Goal: Information Seeking & Learning: Learn about a topic

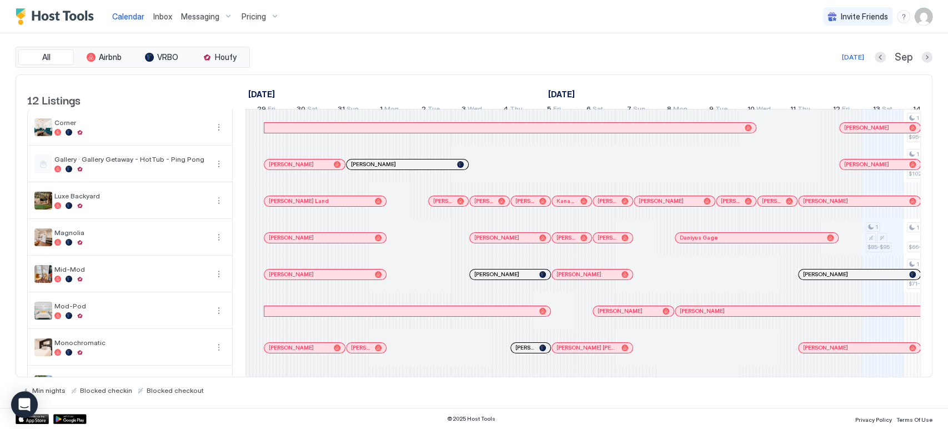
scroll to position [0, 617]
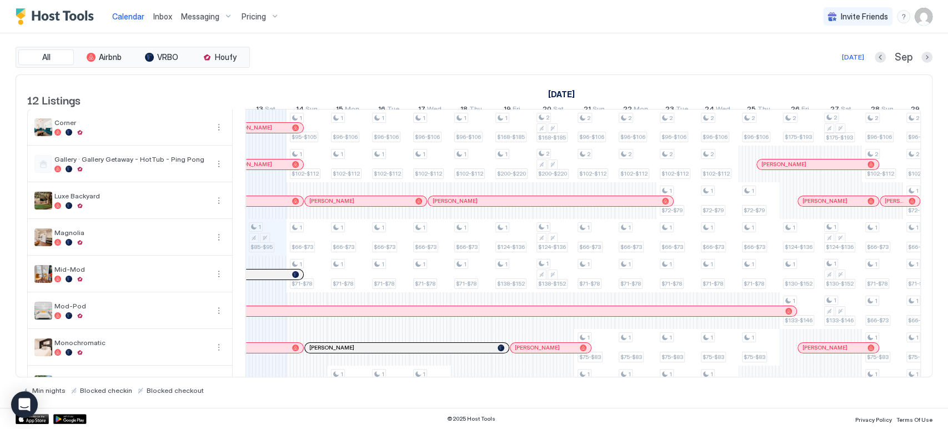
click at [929, 56] on button "Next month" at bounding box center [926, 57] width 11 height 11
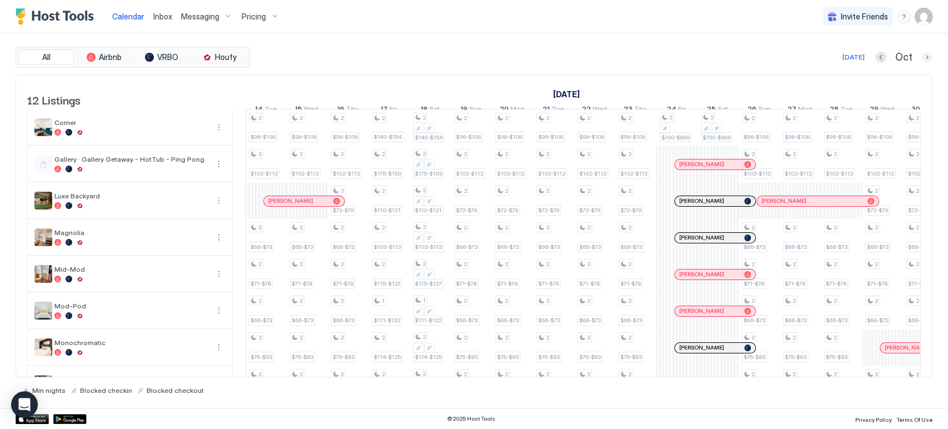
click at [929, 56] on button "Next month" at bounding box center [926, 57] width 11 height 11
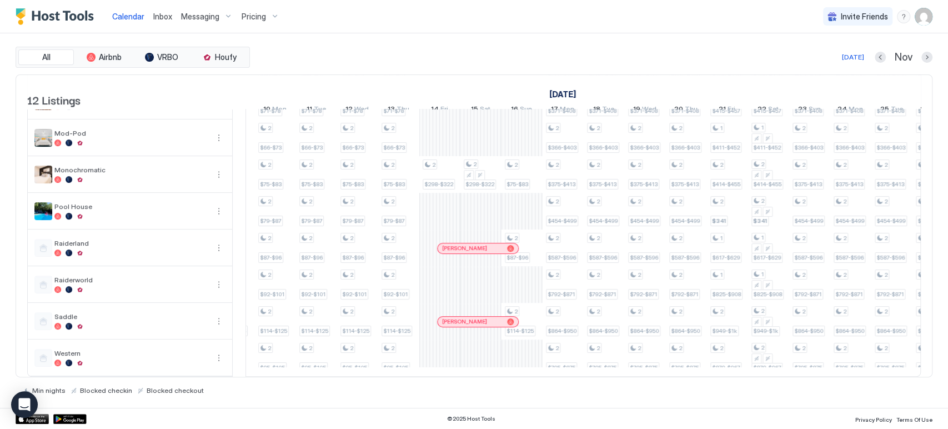
scroll to position [190, 0]
drag, startPoint x: 445, startPoint y: 203, endPoint x: 476, endPoint y: 194, distance: 32.9
click at [473, 203] on div "2 $96-$106 2 $102-$112 2 $72-$79 2 $66-$73 2 $71-$78 2 $66-$73 2 $104-$114 2 $8…" at bounding box center [912, 156] width 2301 height 439
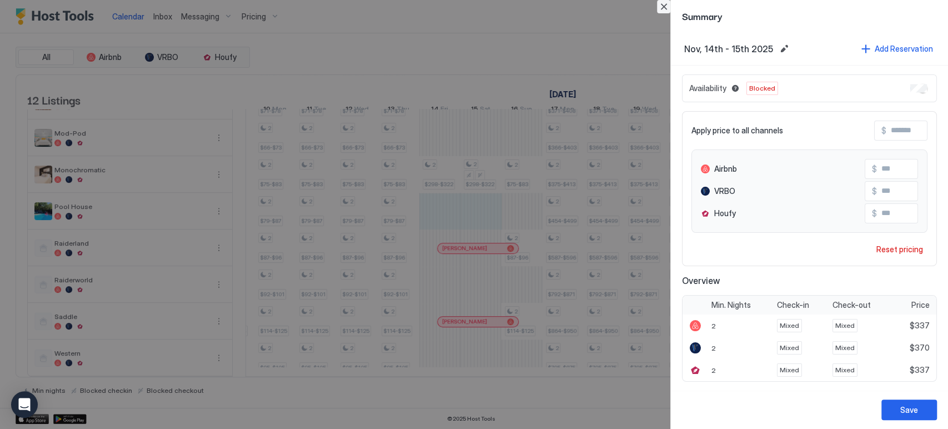
click at [665, 8] on button "Close" at bounding box center [663, 6] width 13 height 13
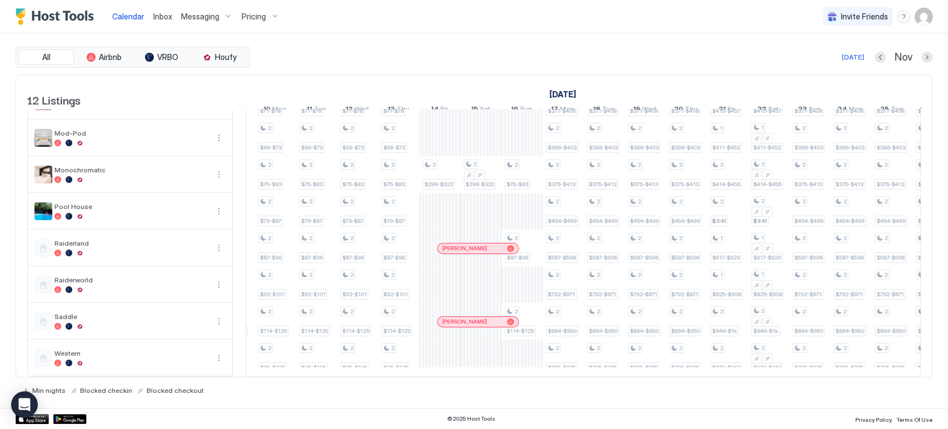
click at [479, 280] on tr "2 $96-$106 2 $102-$112 2 $72-$79 2 $66-$73 2 $71-$78 2 $66-$73 2 $104-$114 2 $8…" at bounding box center [912, 156] width 2301 height 439
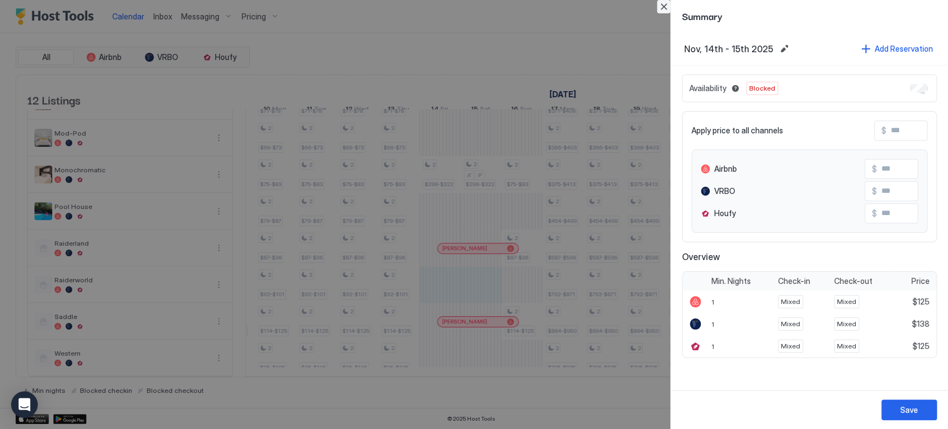
click at [659, 3] on button "Close" at bounding box center [663, 6] width 13 height 13
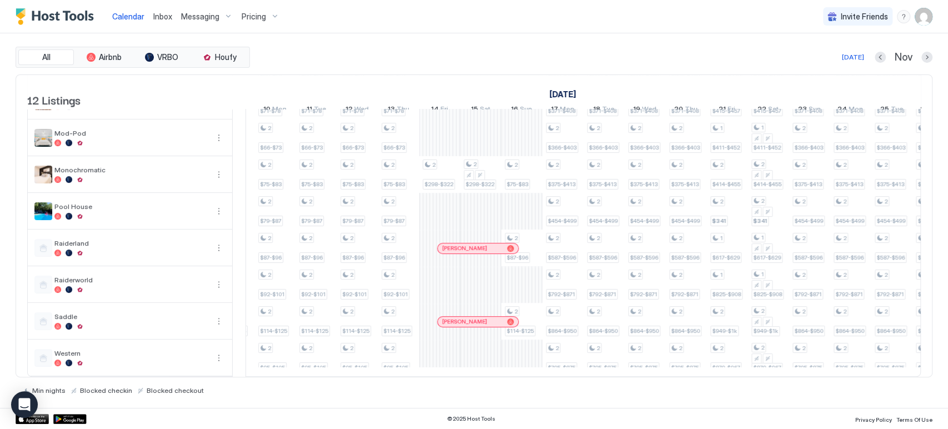
click at [470, 317] on div at bounding box center [470, 321] width 9 height 9
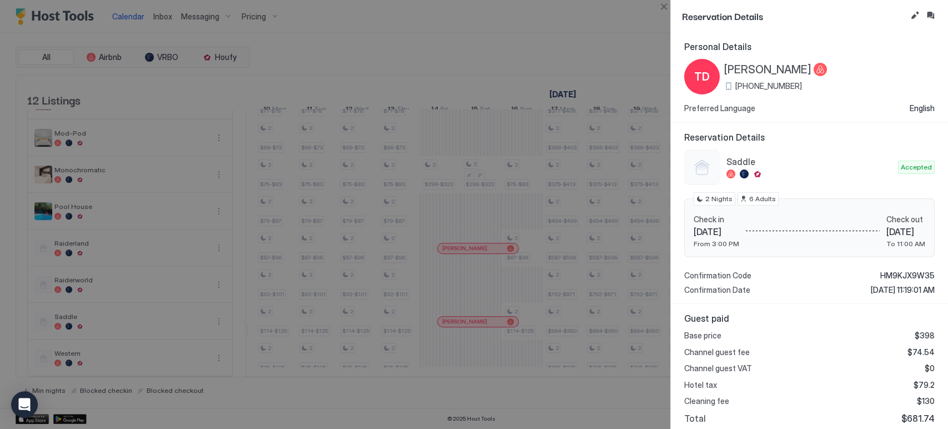
scroll to position [132, 0]
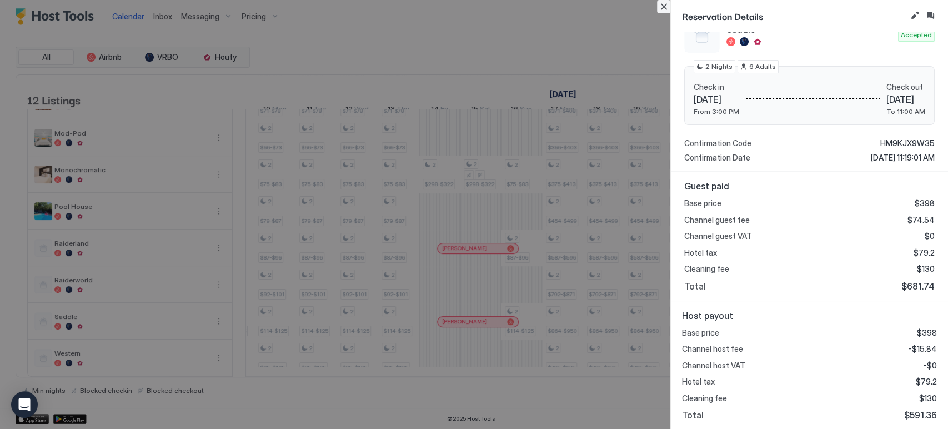
click at [660, 11] on button "Close" at bounding box center [663, 6] width 13 height 13
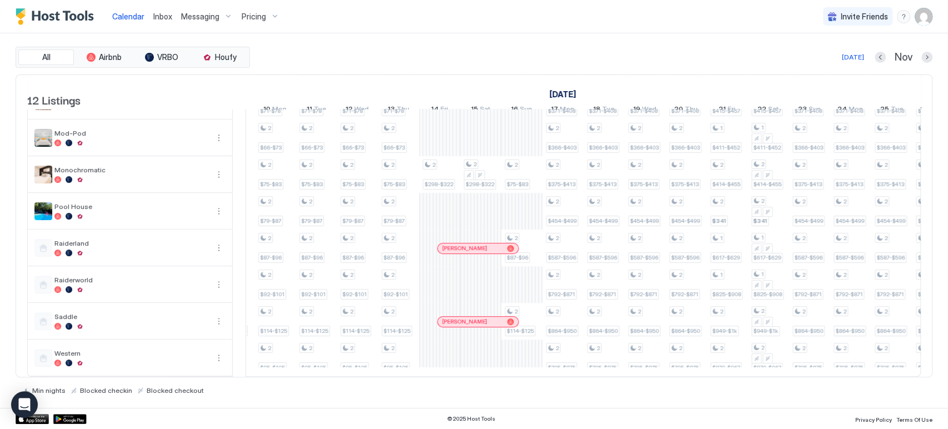
click at [480, 347] on tr "2 $96-$106 2 $102-$112 2 $72-$79 2 $66-$73 2 $71-$78 2 $66-$73 2 $104-$114 2 $8…" at bounding box center [912, 156] width 2301 height 439
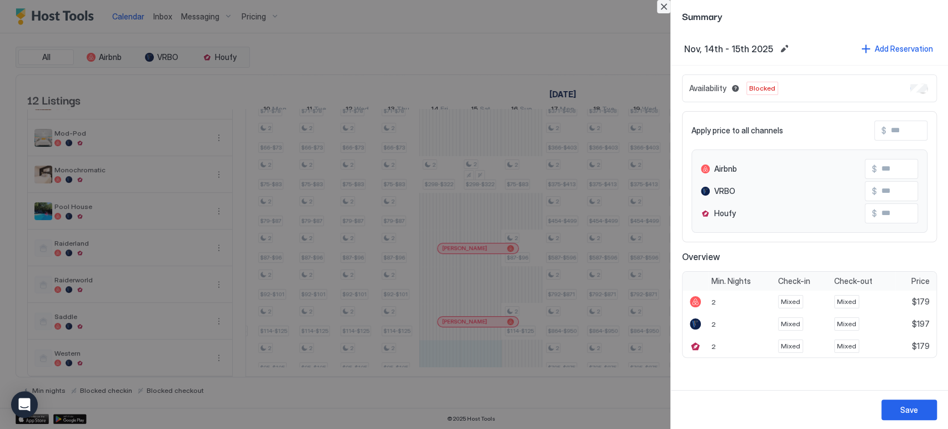
click at [661, 9] on button "Close" at bounding box center [663, 6] width 13 height 13
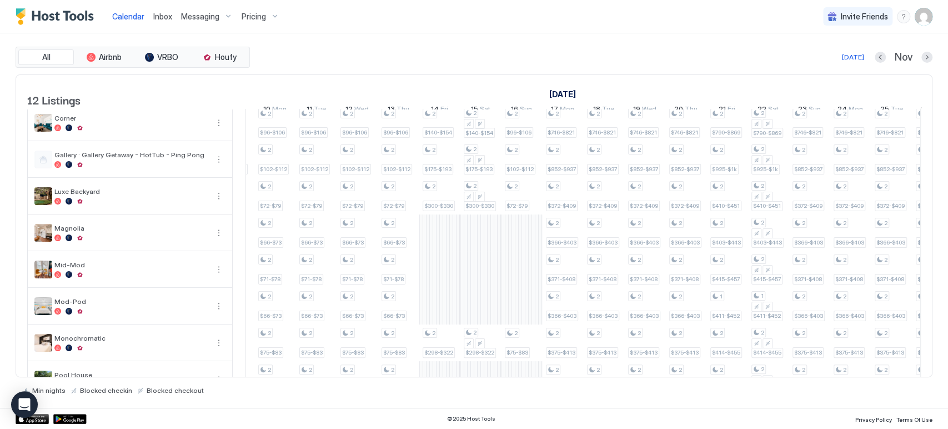
scroll to position [128, 0]
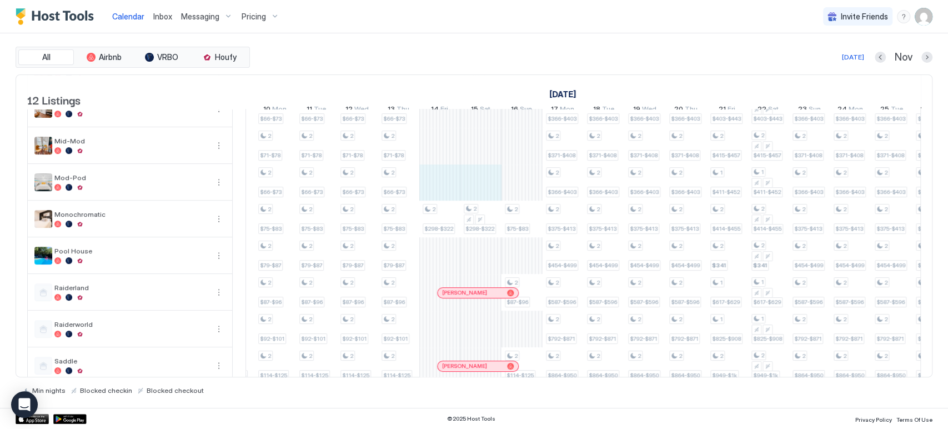
drag, startPoint x: 436, startPoint y: 200, endPoint x: 462, endPoint y: 198, distance: 25.7
click at [481, 194] on div "2 $96-$106 2 $102-$112 2 $72-$79 2 $66-$73 2 $71-$78 2 $66-$73 2 $104-$114 2 $8…" at bounding box center [912, 200] width 2301 height 439
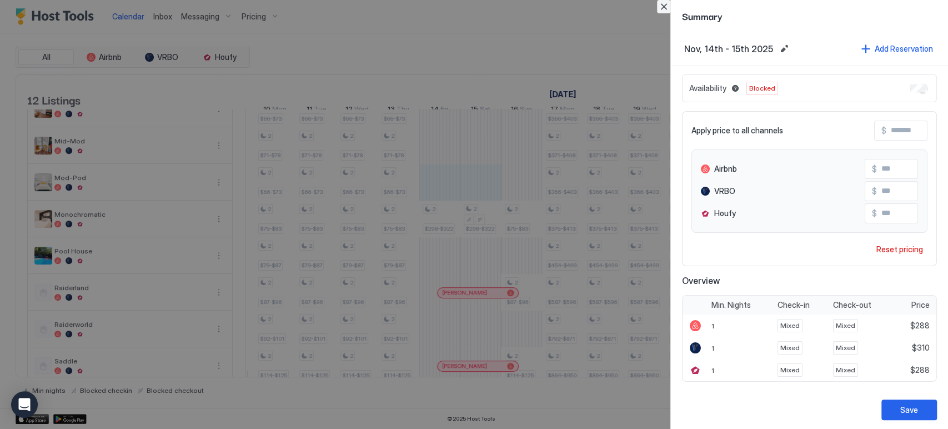
click at [663, 7] on button "Close" at bounding box center [663, 6] width 13 height 13
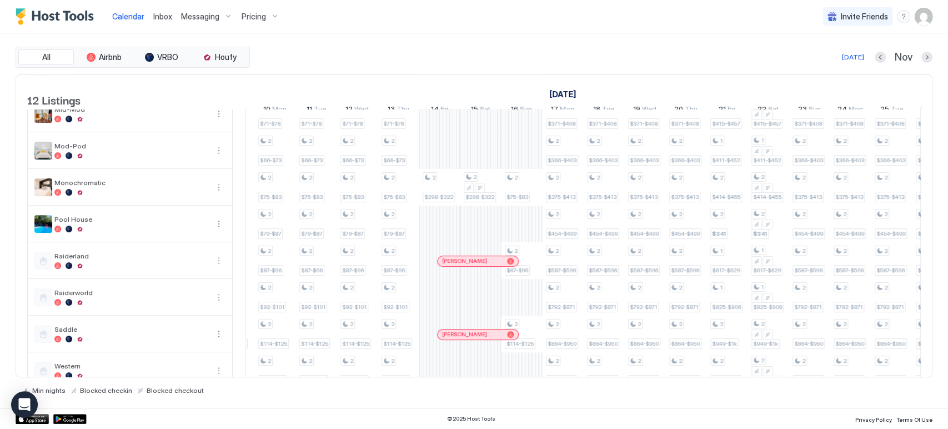
scroll to position [190, 0]
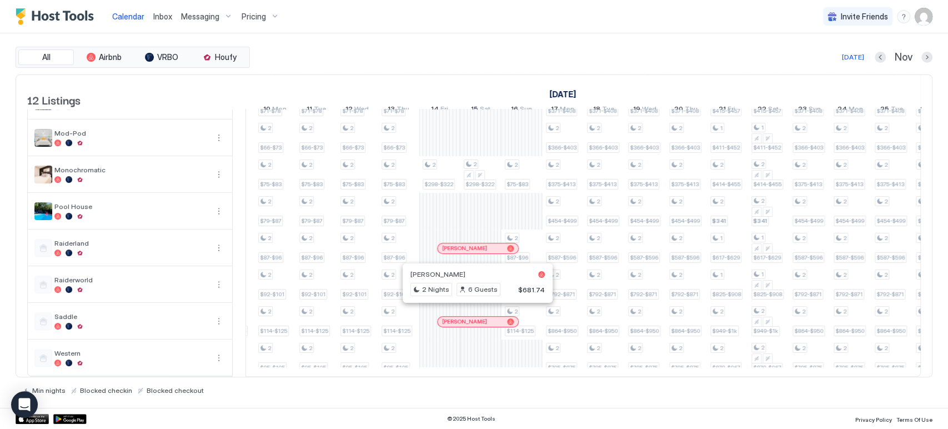
click at [471, 317] on div at bounding box center [471, 321] width 9 height 9
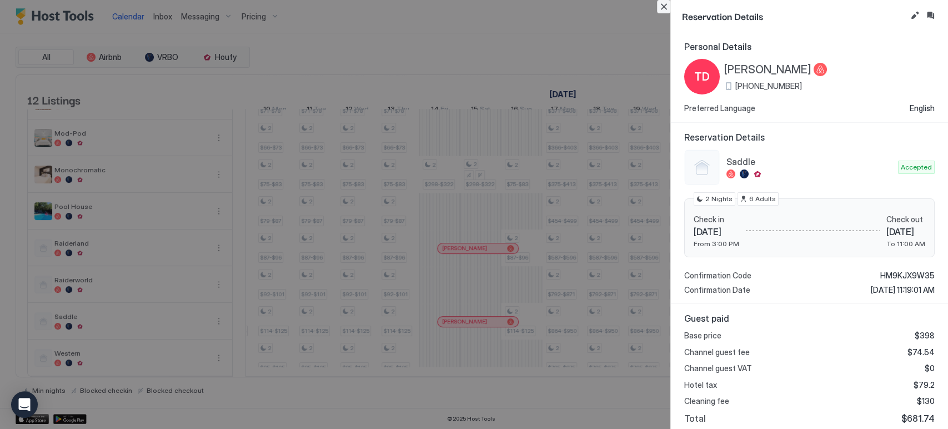
click at [660, 2] on button "Close" at bounding box center [663, 6] width 13 height 13
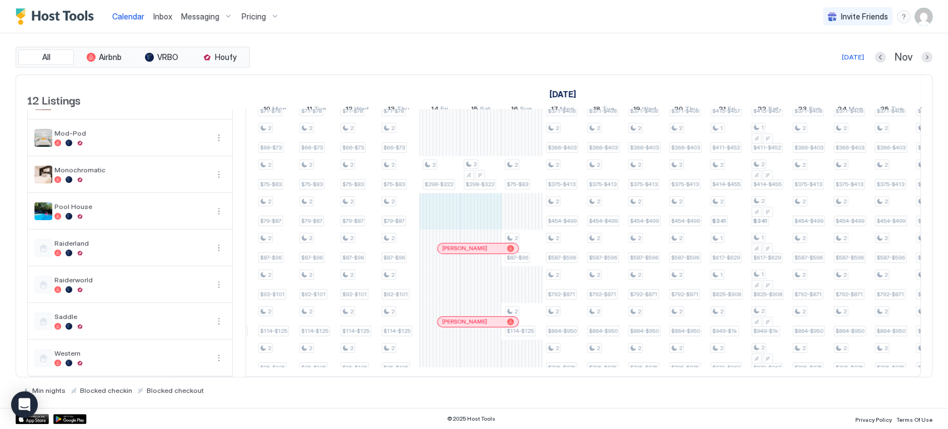
drag, startPoint x: 432, startPoint y: 208, endPoint x: 461, endPoint y: 208, distance: 29.4
click at [475, 205] on div "2 $96-$106 2 $102-$112 2 $72-$79 2 $66-$73 2 $71-$78 2 $66-$73 2 $104-$114 2 $8…" at bounding box center [912, 156] width 2301 height 439
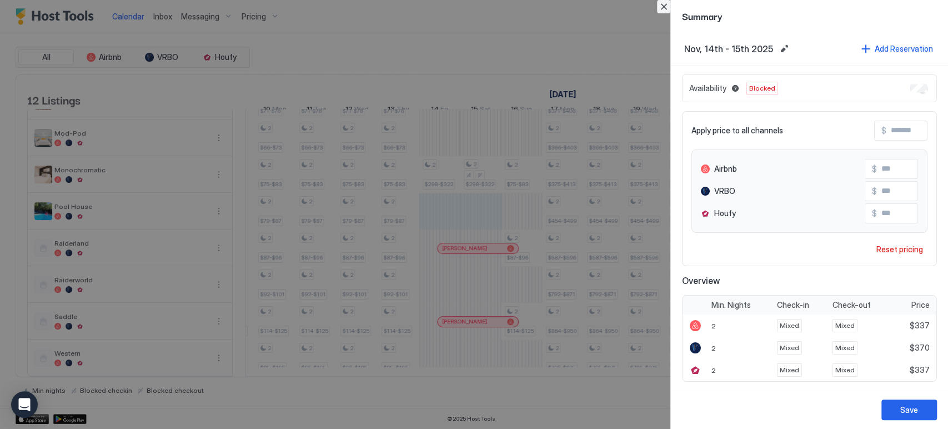
click at [663, 10] on button "Close" at bounding box center [663, 6] width 13 height 13
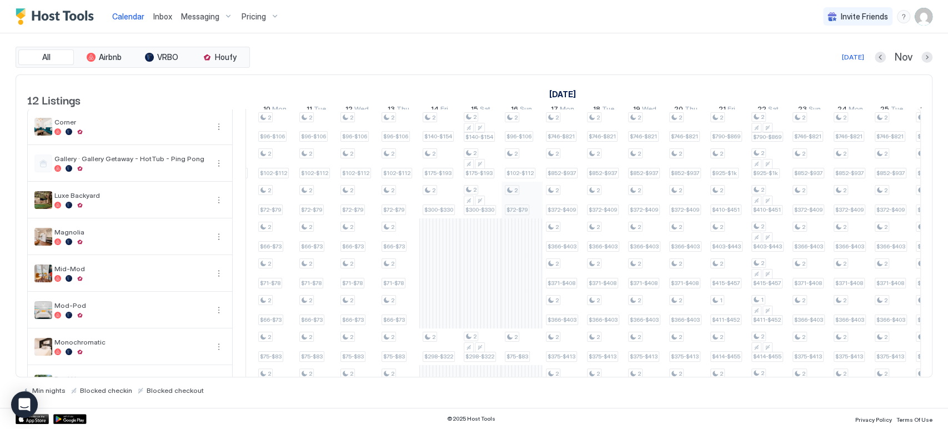
scroll to position [0, 0]
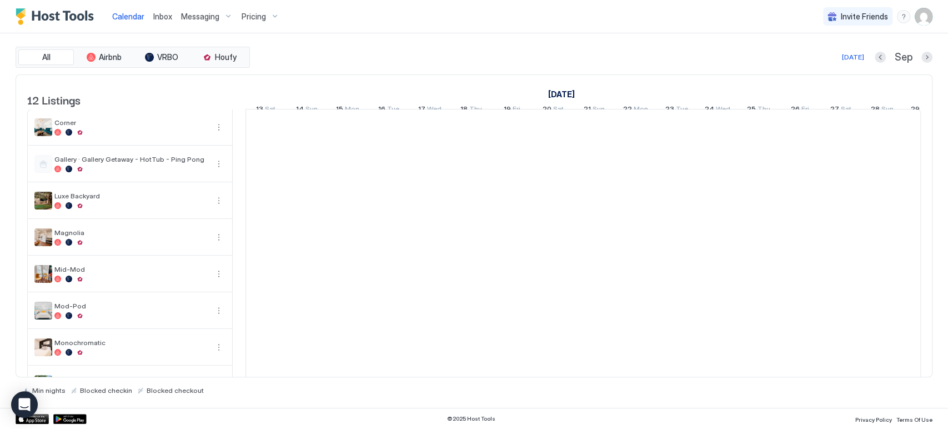
scroll to position [0, 617]
click at [926, 61] on button "Next month" at bounding box center [926, 57] width 11 height 11
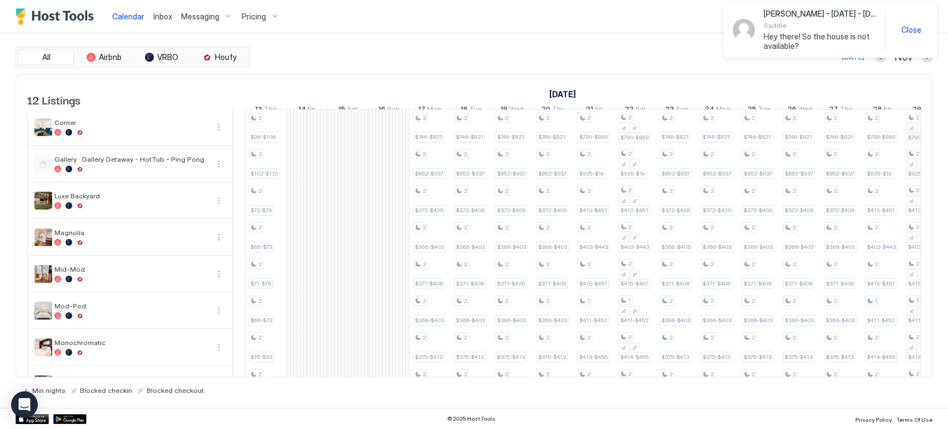
scroll to position [190, 0]
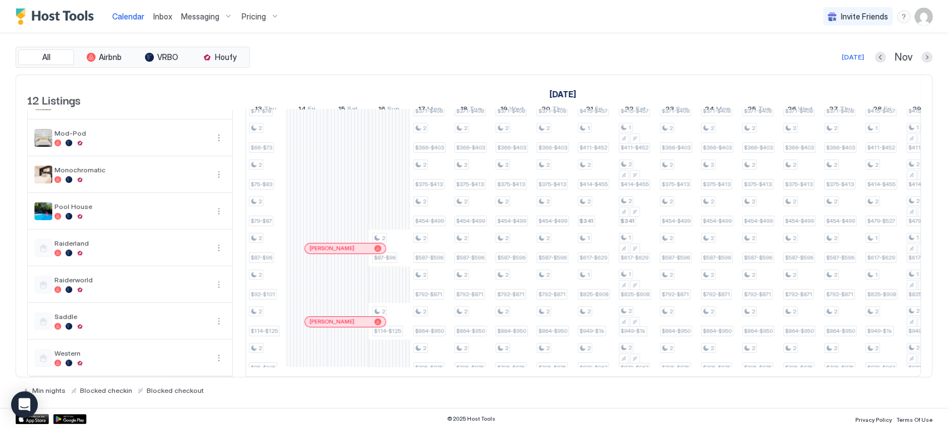
click at [335, 68] on div "All Airbnb VRBO Houfy [DATE] [DATE] Listings [DATE] [DATE] [DATE] 29 Wed 30 Thu…" at bounding box center [474, 221] width 917 height 348
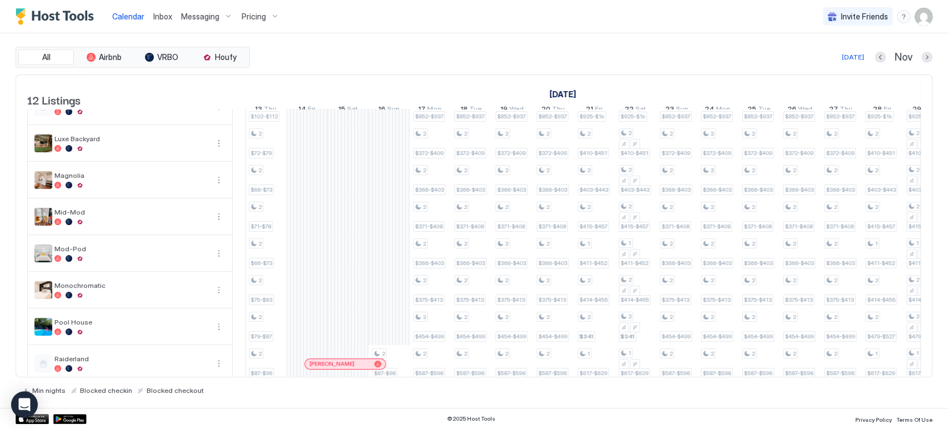
scroll to position [0, 0]
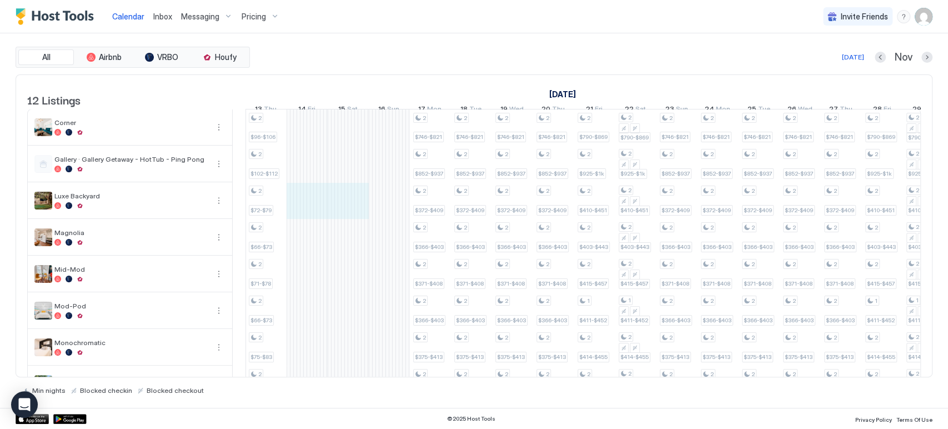
drag, startPoint x: 303, startPoint y: 209, endPoint x: 343, endPoint y: 199, distance: 40.7
click at [340, 209] on div "2 $96-$106 2 $102-$112 2 $72-$79 2 $66-$73 2 $71-$78 2 $66-$73 2 $104-$114 2 $8…" at bounding box center [779, 328] width 2301 height 439
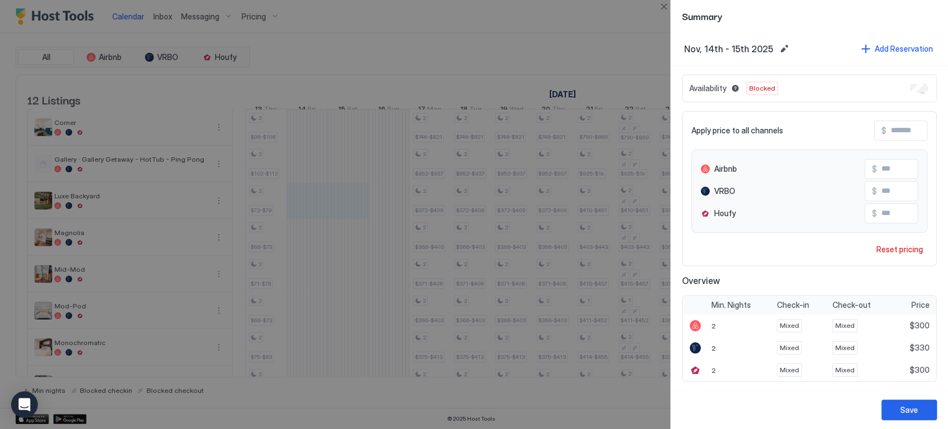
click at [672, 7] on div "Summary" at bounding box center [809, 16] width 277 height 32
click at [671, 3] on div "Summary" at bounding box center [809, 16] width 277 height 32
drag, startPoint x: 662, startPoint y: 12, endPoint x: 640, endPoint y: 24, distance: 24.9
click at [662, 12] on button "Close" at bounding box center [663, 6] width 13 height 13
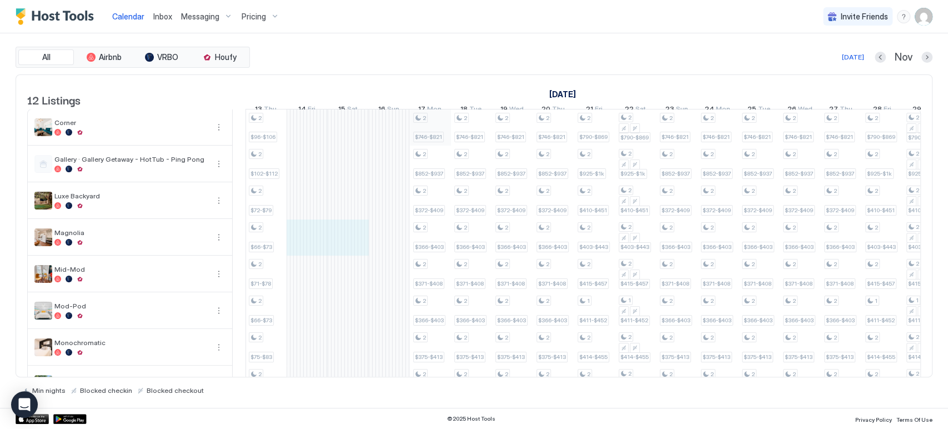
drag, startPoint x: 345, startPoint y: 243, endPoint x: 444, endPoint y: 140, distance: 142.6
click at [349, 243] on div "2 $96-$106 2 $102-$112 2 $72-$79 2 $66-$73 2 $71-$78 2 $66-$73 2 $104-$114 2 $8…" at bounding box center [779, 328] width 2301 height 439
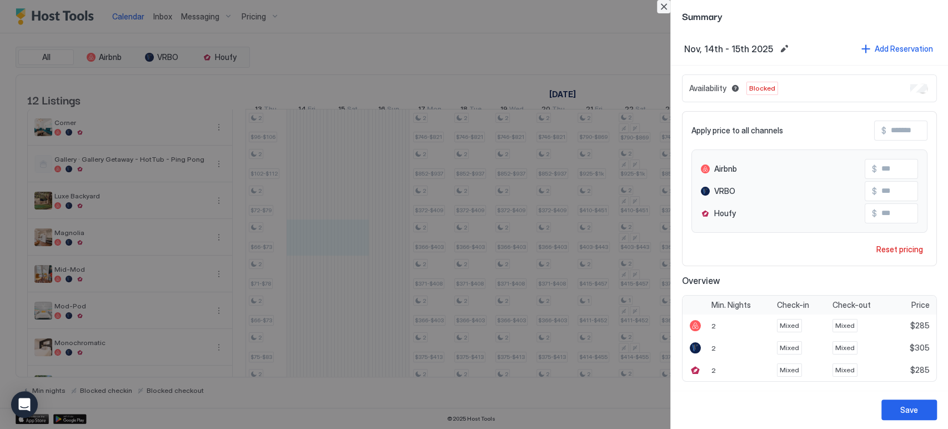
click at [660, 3] on button "Close" at bounding box center [663, 6] width 13 height 13
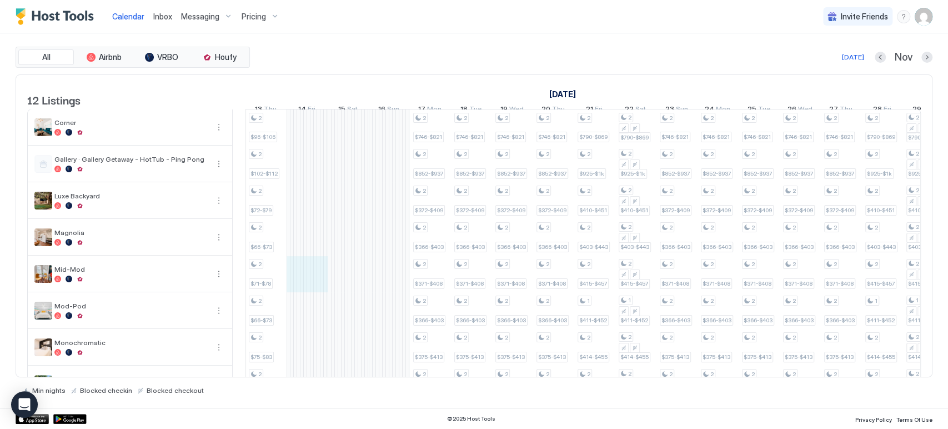
click at [350, 285] on div "2 $96-$106 2 $102-$112 2 $72-$79 2 $66-$73 2 $71-$78 2 $66-$73 2 $104-$114 2 $8…" at bounding box center [779, 328] width 2301 height 439
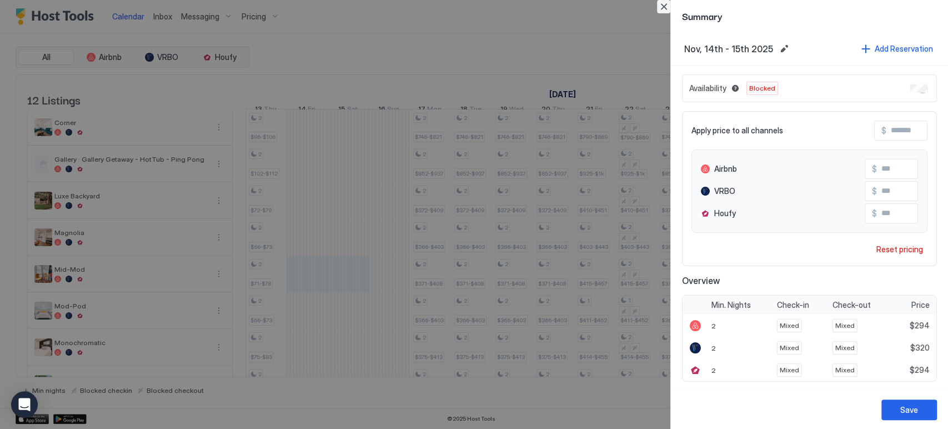
click at [669, 9] on button "Close" at bounding box center [663, 6] width 13 height 13
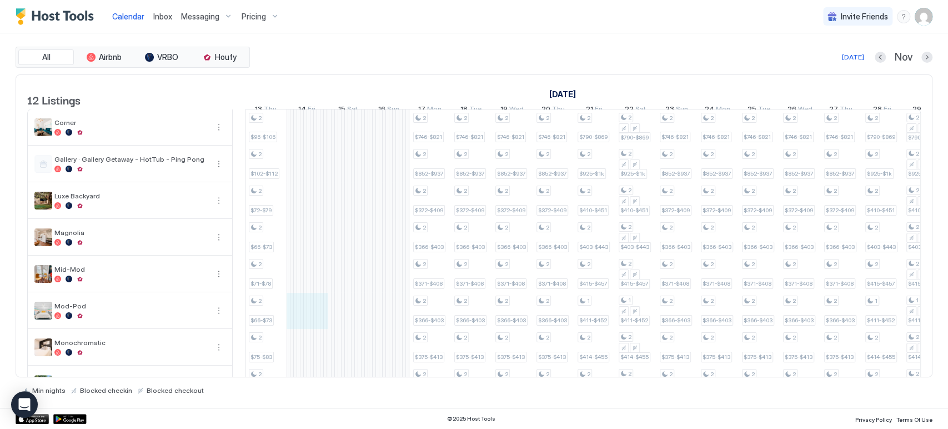
click at [345, 310] on div "2 $96-$106 2 $102-$112 2 $72-$79 2 $66-$73 2 $71-$78 2 $66-$73 2 $104-$114 2 $8…" at bounding box center [779, 328] width 2301 height 439
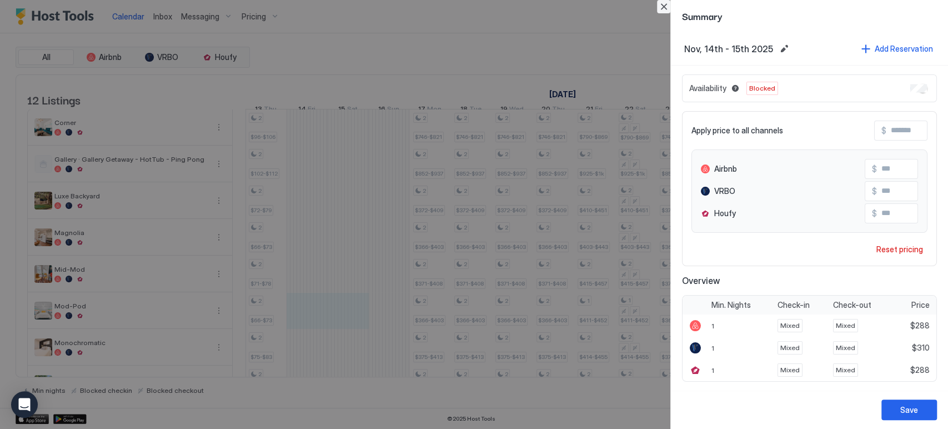
click at [665, 7] on button "Close" at bounding box center [663, 6] width 13 height 13
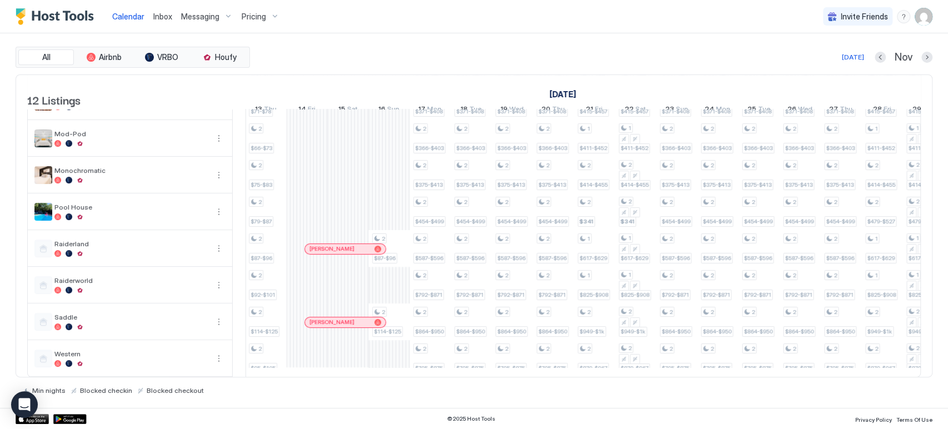
scroll to position [185, 0]
drag, startPoint x: 333, startPoint y: 209, endPoint x: 354, endPoint y: 190, distance: 27.5
click at [337, 209] on div "2 $96-$106 2 $102-$112 2 $72-$79 2 $66-$73 2 $71-$78 2 $66-$73 2 $104-$114 2 $8…" at bounding box center [779, 156] width 2301 height 439
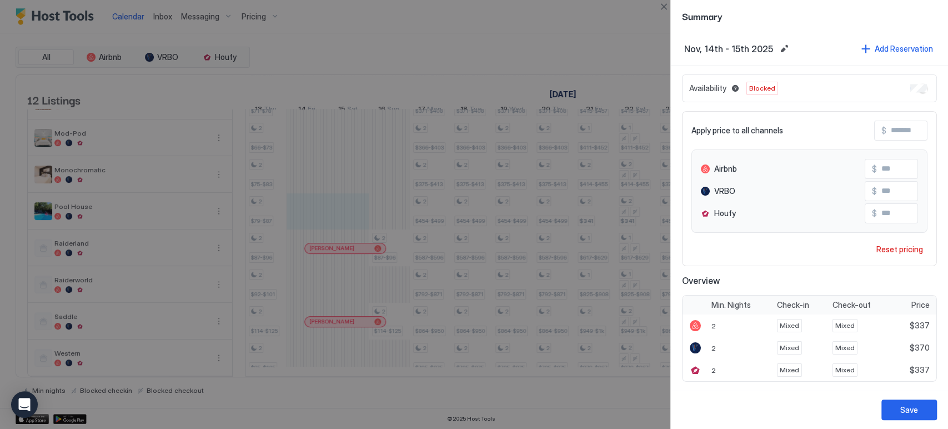
click at [671, 11] on div "Summary" at bounding box center [809, 16] width 277 height 32
click at [659, 5] on button "Close" at bounding box center [663, 6] width 13 height 13
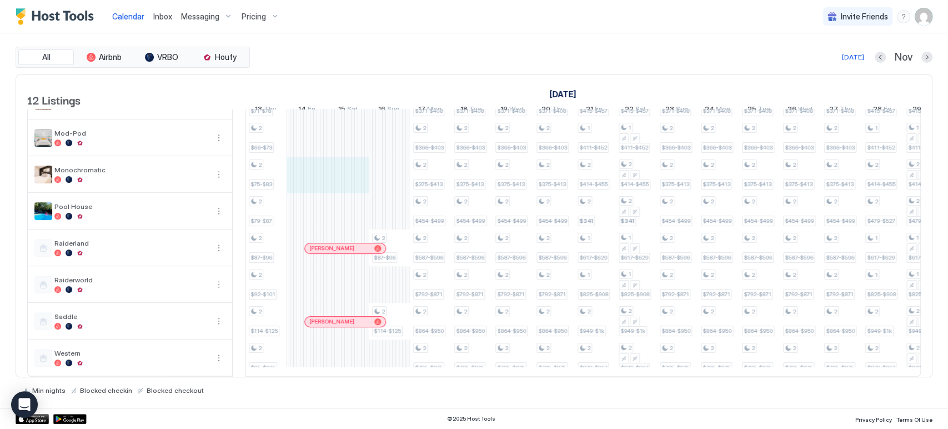
drag, startPoint x: 342, startPoint y: 173, endPoint x: 388, endPoint y: 151, distance: 50.9
click at [351, 172] on div "2 $96-$106 2 $102-$112 2 $72-$79 2 $66-$73 2 $71-$78 2 $66-$73 2 $104-$114 2 $8…" at bounding box center [779, 156] width 2301 height 439
type input "***"
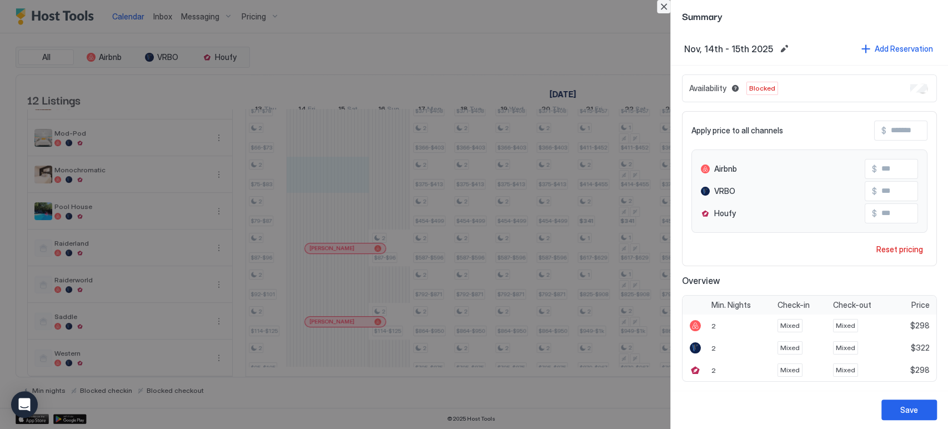
click at [657, 7] on button "Close" at bounding box center [663, 6] width 13 height 13
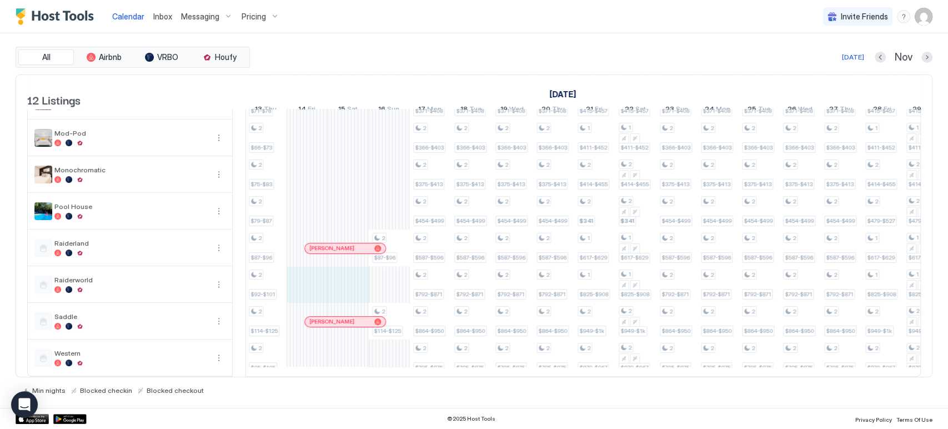
drag, startPoint x: 300, startPoint y: 290, endPoint x: 366, endPoint y: 233, distance: 87.4
click at [343, 288] on div "2 $96-$106 2 $102-$112 2 $72-$79 2 $66-$73 2 $71-$78 2 $66-$73 2 $104-$114 2 $8…" at bounding box center [779, 156] width 2301 height 439
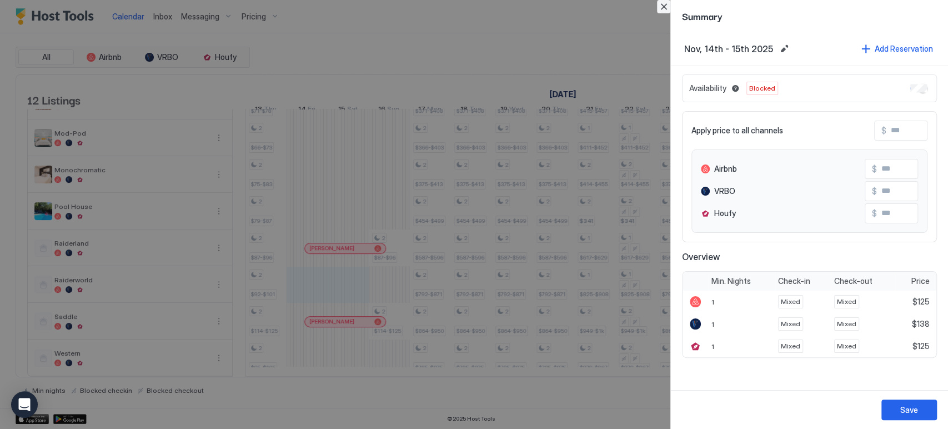
click at [658, 7] on button "Close" at bounding box center [663, 6] width 13 height 13
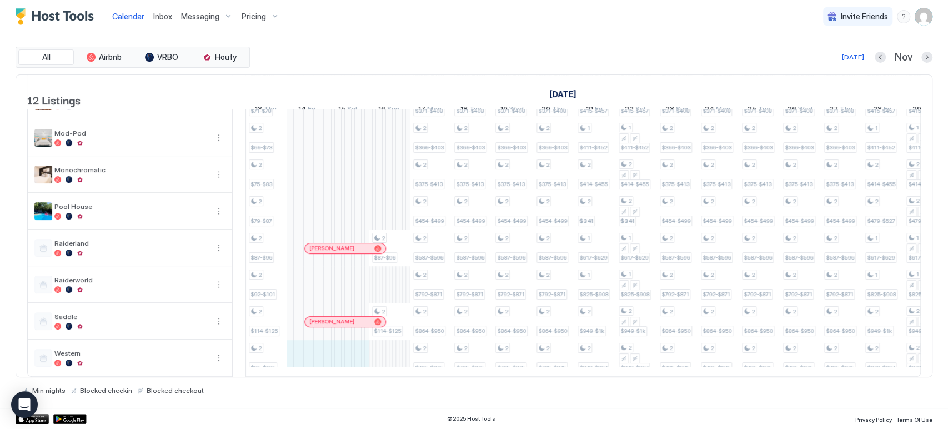
drag, startPoint x: 338, startPoint y: 355, endPoint x: 363, endPoint y: 287, distance: 72.7
click at [343, 352] on div "2 $96-$106 2 $102-$112 2 $72-$79 2 $66-$73 2 $71-$78 2 $66-$73 2 $104-$114 2 $8…" at bounding box center [779, 156] width 2301 height 439
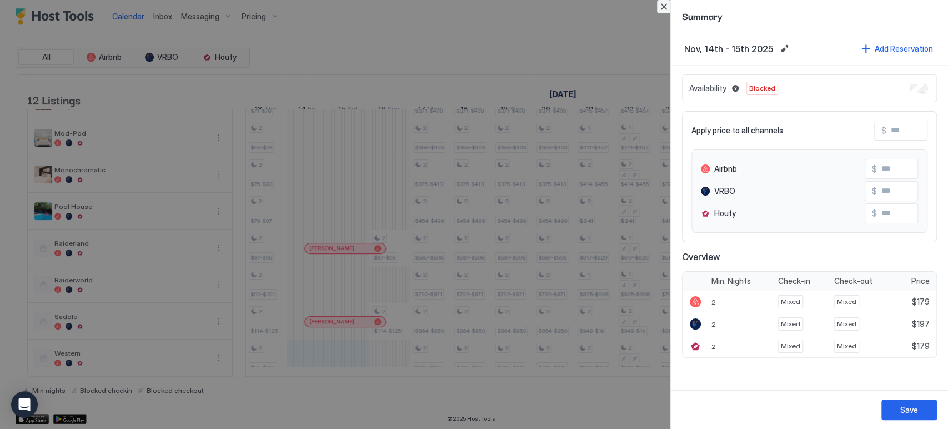
click at [664, 12] on button "Close" at bounding box center [663, 6] width 13 height 13
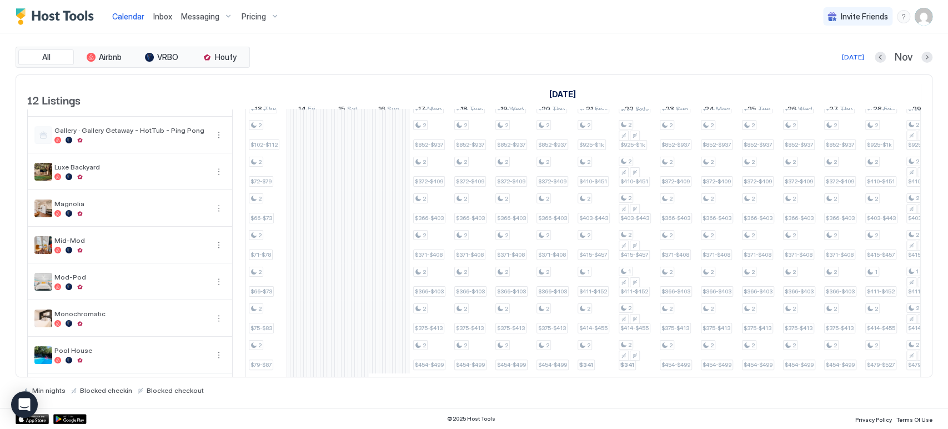
scroll to position [0, 0]
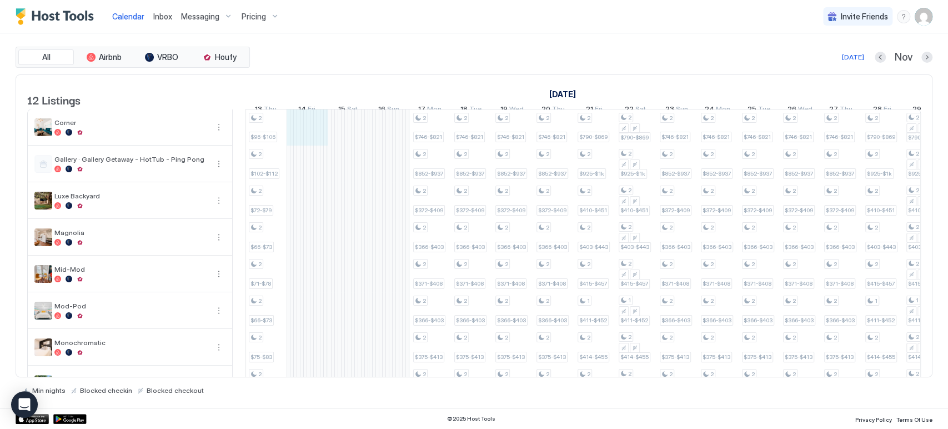
click at [333, 139] on div "2 $96-$106 2 $102-$112 2 $72-$79 2 $66-$73 2 $71-$78 2 $66-$73 2 $104-$114 2 $8…" at bounding box center [779, 328] width 2301 height 439
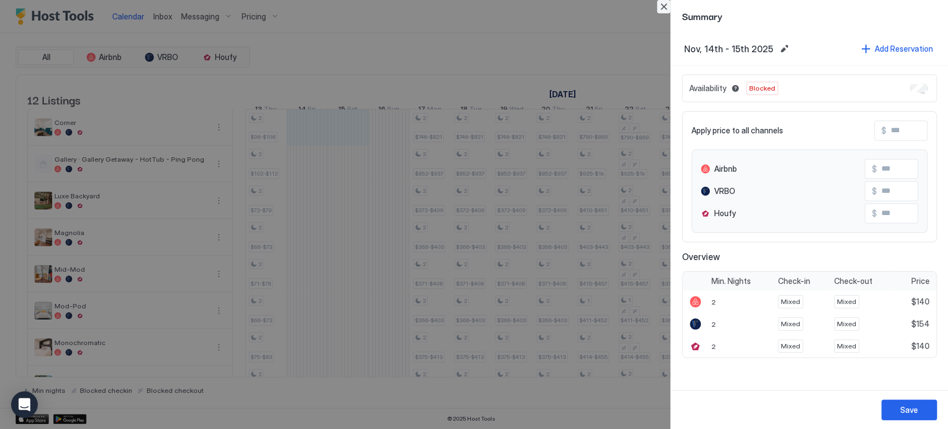
click at [664, 6] on button "Close" at bounding box center [663, 6] width 13 height 13
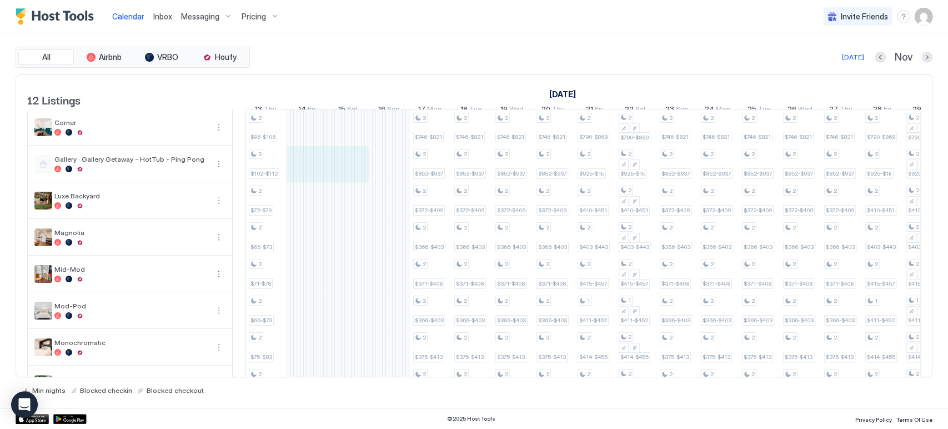
drag, startPoint x: 348, startPoint y: 168, endPoint x: 368, endPoint y: 150, distance: 26.3
click at [351, 168] on div "2 $96-$106 2 $102-$112 2 $72-$79 2 $66-$73 2 $71-$78 2 $66-$73 2 $104-$114 2 $8…" at bounding box center [779, 328] width 2301 height 439
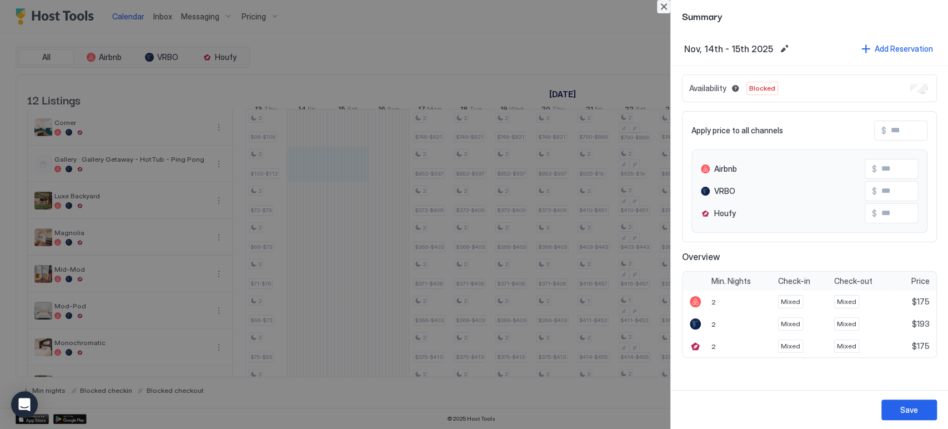
click at [658, 9] on button "Close" at bounding box center [663, 6] width 13 height 13
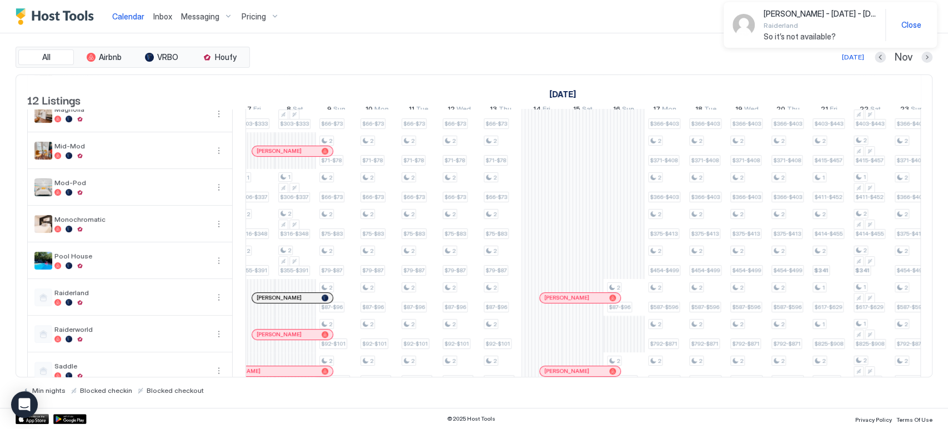
scroll to position [0, 380]
click at [285, 302] on div at bounding box center [285, 297] width 9 height 9
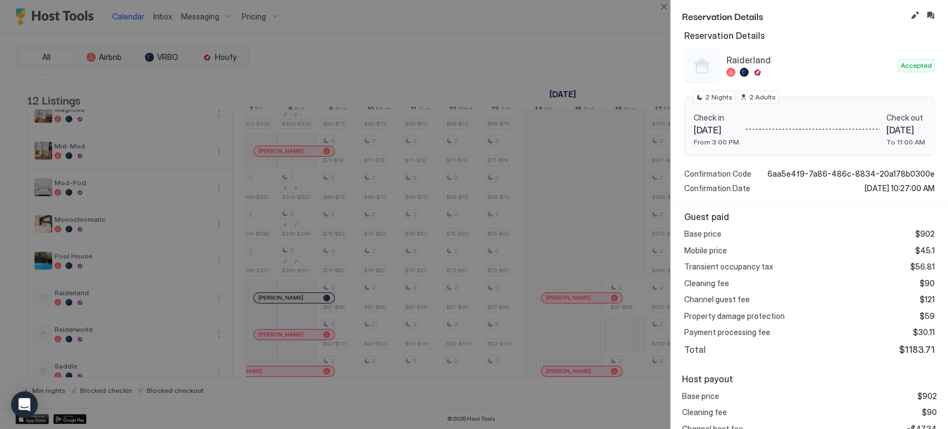
scroll to position [138, 0]
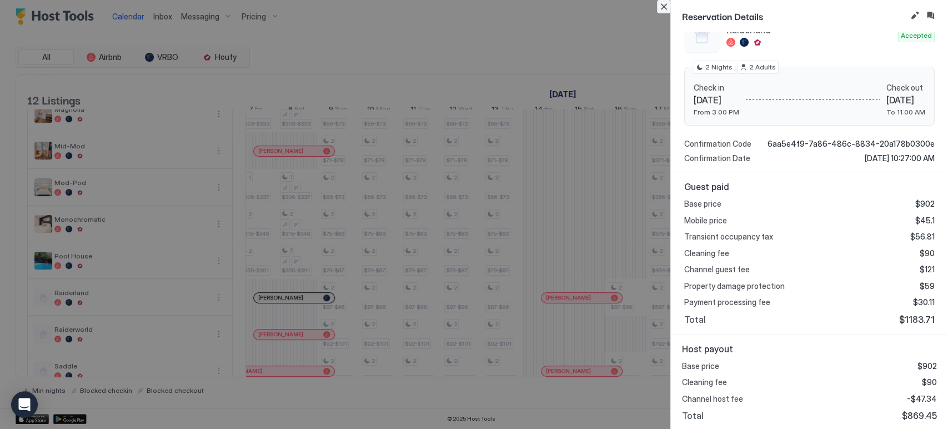
click at [666, 7] on button "Close" at bounding box center [663, 6] width 13 height 13
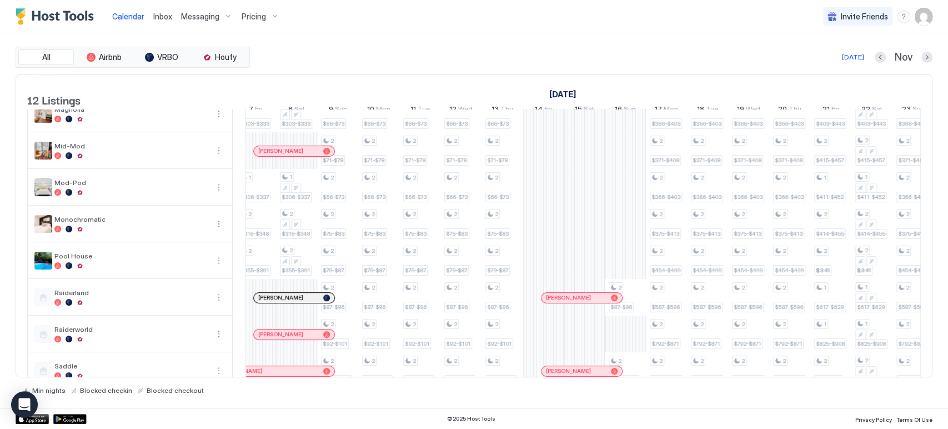
click at [280, 155] on div at bounding box center [281, 151] width 9 height 9
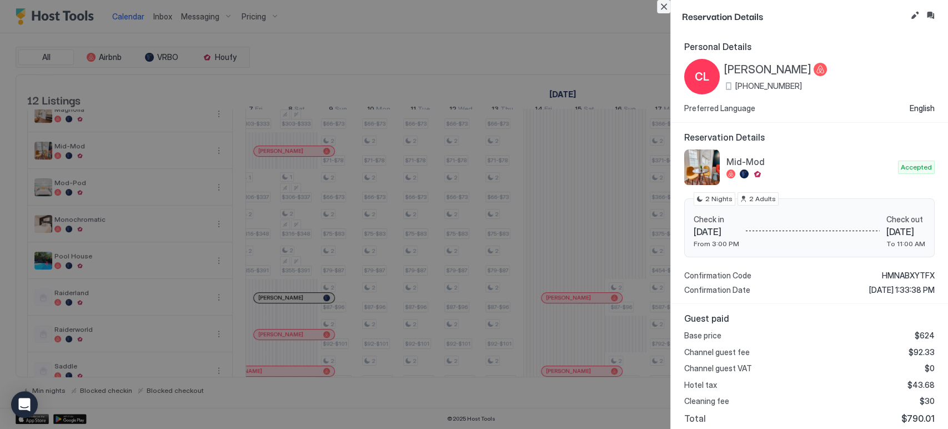
click at [666, 8] on button "Close" at bounding box center [663, 6] width 13 height 13
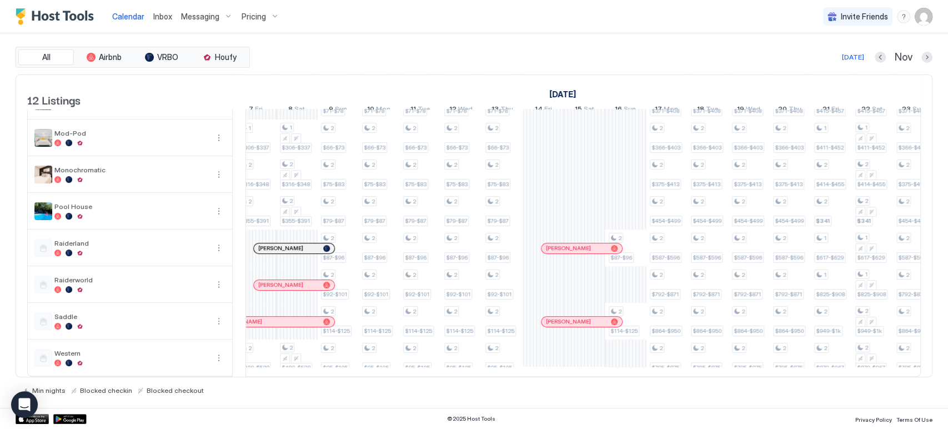
scroll to position [190, 0]
click at [298, 280] on div at bounding box center [298, 284] width 9 height 9
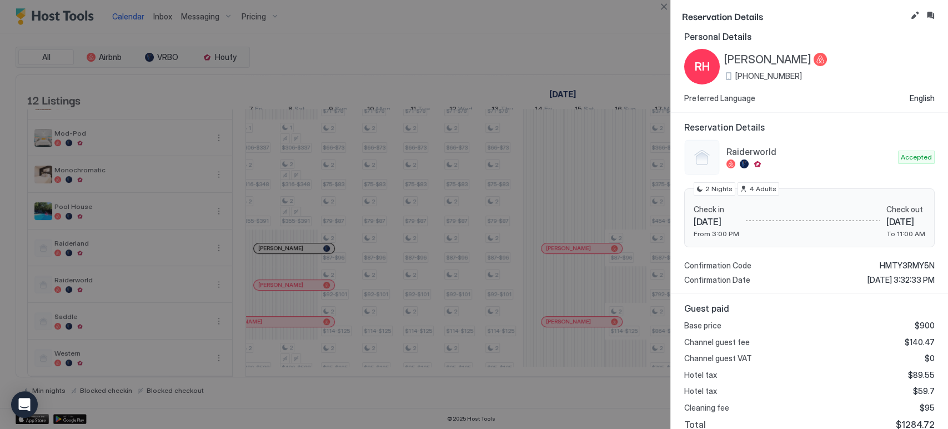
scroll to position [0, 0]
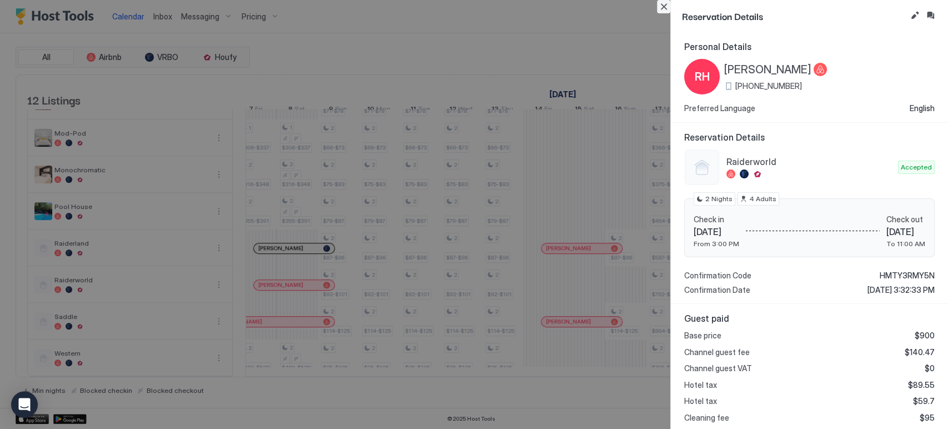
click at [661, 12] on button "Close" at bounding box center [663, 6] width 13 height 13
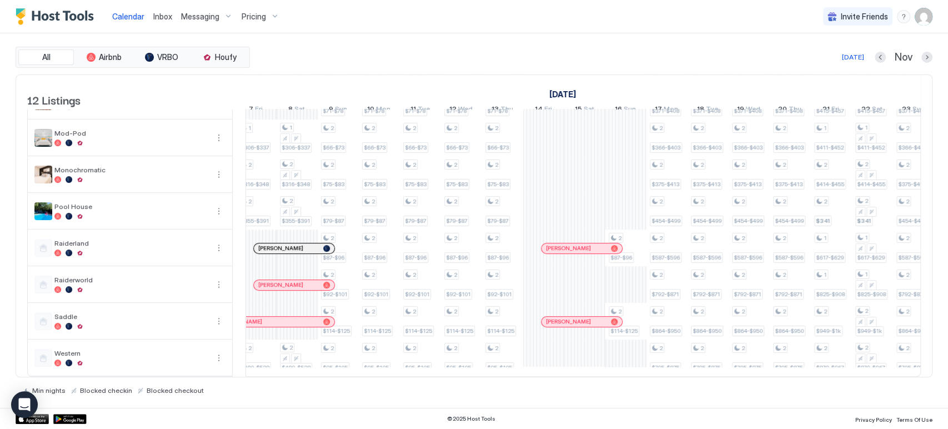
click at [273, 317] on div "[PERSON_NAME]" at bounding box center [274, 322] width 122 height 10
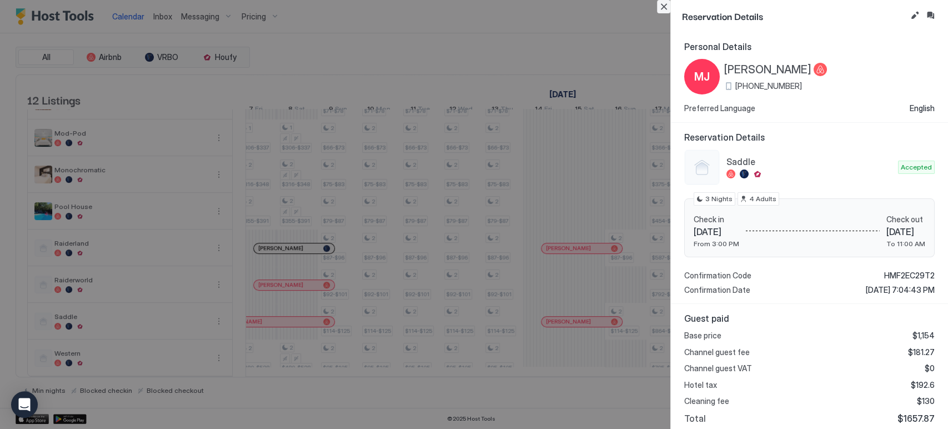
click at [668, 6] on button "Close" at bounding box center [663, 6] width 13 height 13
